Goal: Task Accomplishment & Management: Use online tool/utility

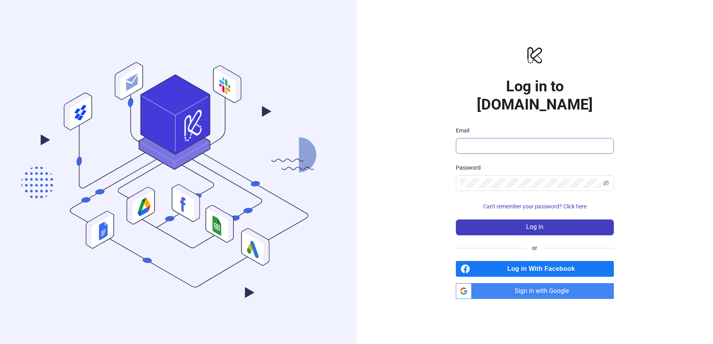
click at [534, 141] on span at bounding box center [535, 146] width 158 height 16
type input "**********"
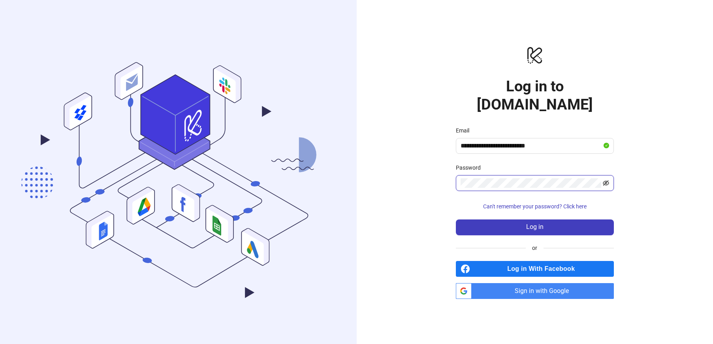
click at [605, 180] on icon "eye-invisible" at bounding box center [606, 183] width 6 height 6
click at [605, 180] on icon "eye" at bounding box center [606, 183] width 6 height 6
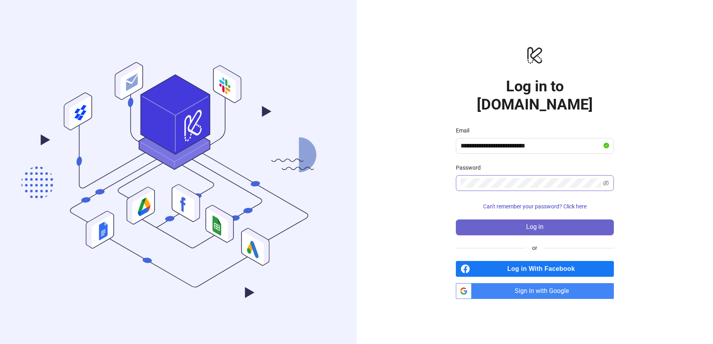
click at [543, 224] on button "Log in" at bounding box center [535, 227] width 158 height 16
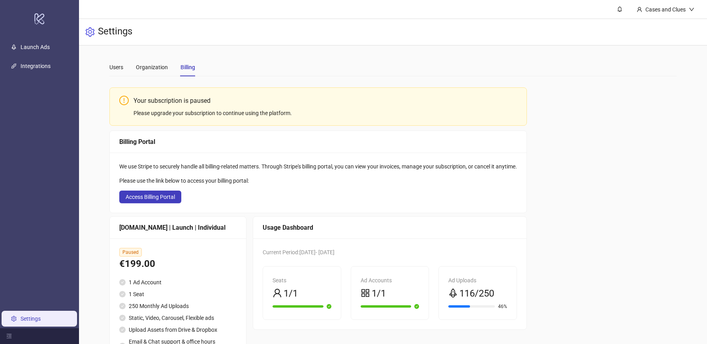
click at [582, 155] on div "Your subscription is paused Please upgrade your subscription to continue using …" at bounding box center [392, 228] width 567 height 291
click at [32, 46] on link "Launch Ads" at bounding box center [35, 47] width 29 height 6
